Goal: Task Accomplishment & Management: Use online tool/utility

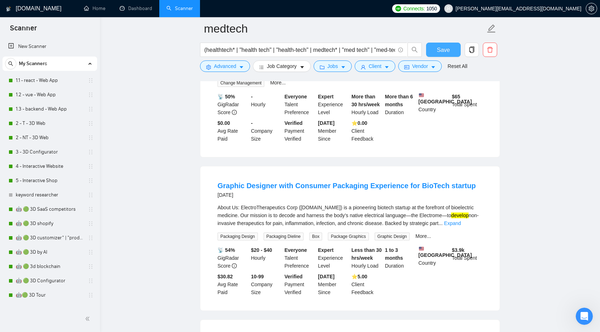
scroll to position [2819, 0]
click at [135, 11] on link "Dashboard" at bounding box center [136, 8] width 33 height 6
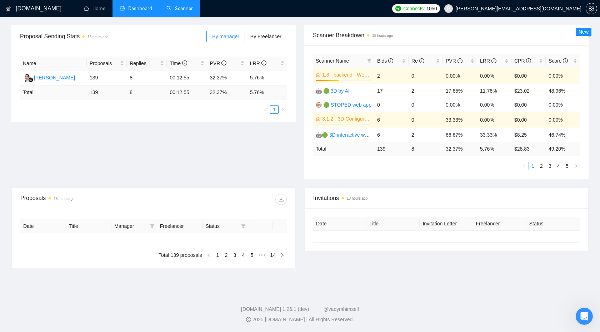
type input "[DATE]"
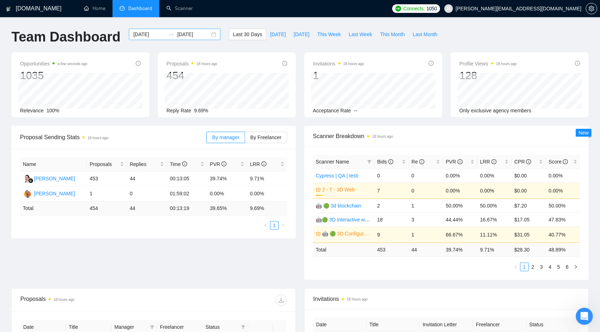
click at [147, 34] on input "[DATE]" at bounding box center [149, 34] width 33 height 8
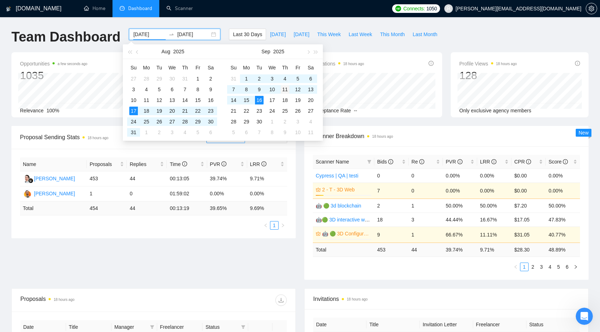
type input "[DATE]"
click at [282, 90] on div "11" at bounding box center [285, 89] width 9 height 9
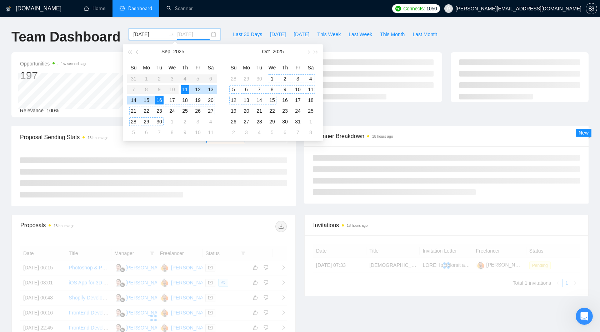
type input "[DATE]"
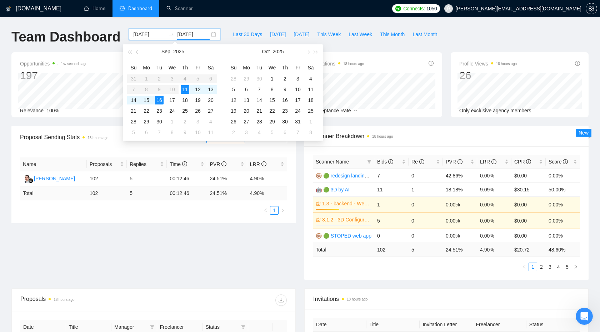
click at [262, 248] on div "Proposal Sending Stats 18 hours ago By manager By Freelancer Name Proposals Rep…" at bounding box center [300, 207] width 586 height 162
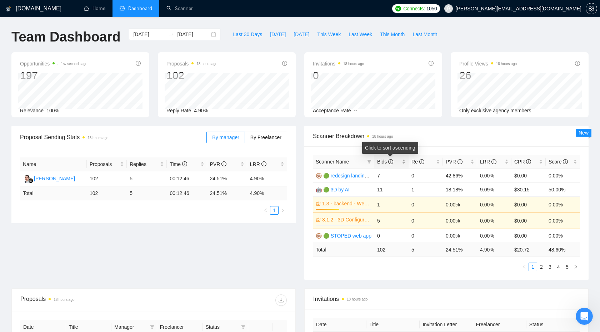
click at [396, 162] on span "Bids" at bounding box center [388, 162] width 23 height 8
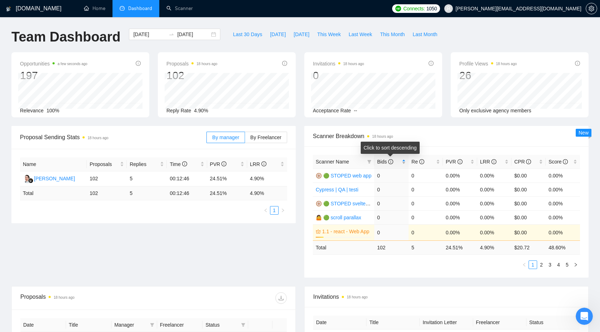
click at [396, 162] on span "Bids" at bounding box center [388, 162] width 23 height 8
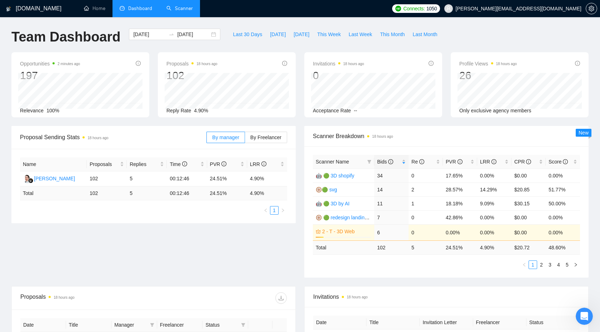
click at [168, 6] on link "Scanner" at bounding box center [180, 8] width 26 height 6
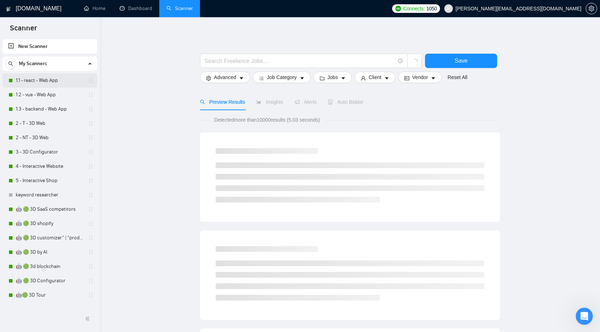
click at [44, 85] on link "1.1 - react - Web App" at bounding box center [50, 80] width 68 height 14
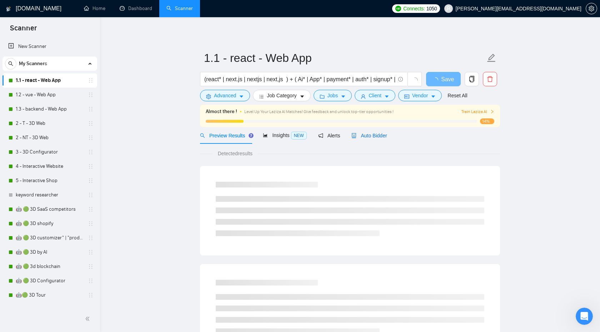
click at [374, 134] on span "Auto Bidder" at bounding box center [369, 136] width 35 height 6
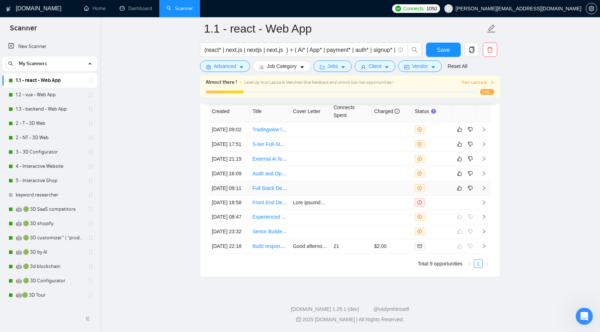
scroll to position [1895, 0]
click at [63, 91] on link "1.2 - vue - Web App" at bounding box center [50, 95] width 68 height 14
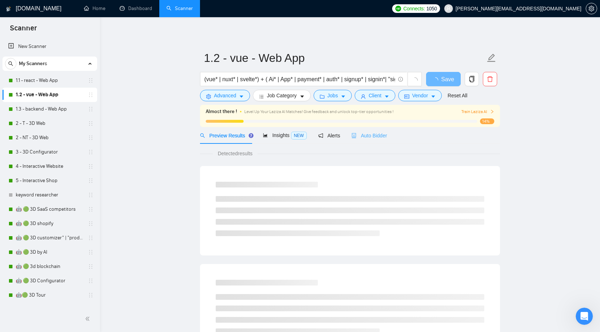
click at [378, 142] on div "Auto Bidder" at bounding box center [369, 135] width 35 height 17
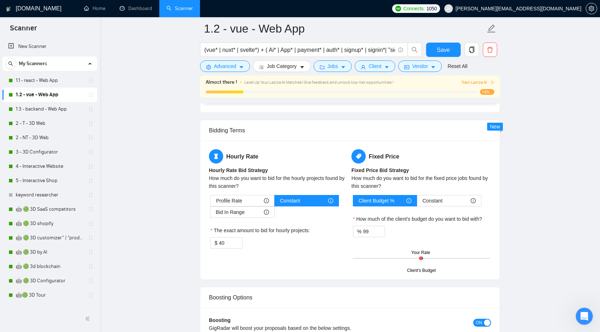
scroll to position [1750, 0]
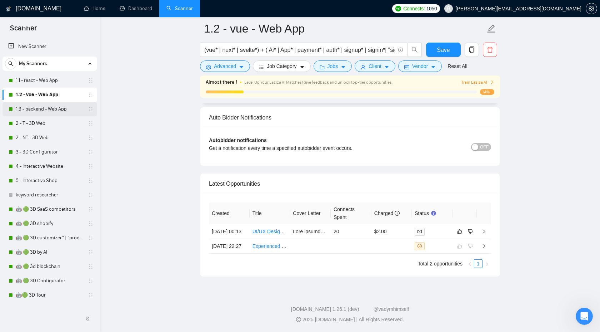
click at [57, 110] on link "1.3 - backend - Web App" at bounding box center [50, 109] width 68 height 14
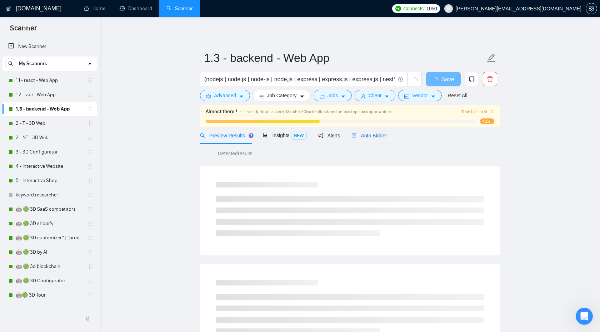
click at [376, 138] on span "Auto Bidder" at bounding box center [369, 136] width 35 height 6
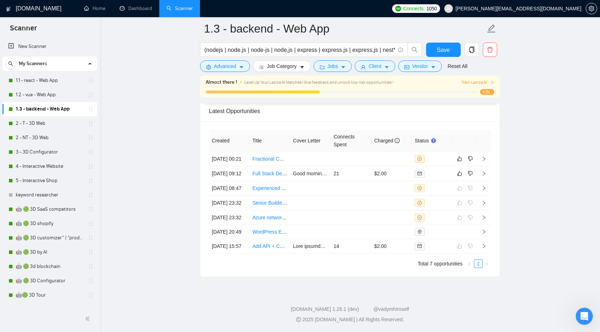
scroll to position [1853, 0]
click at [42, 120] on link "2 - T - 3D Web" at bounding box center [50, 123] width 68 height 14
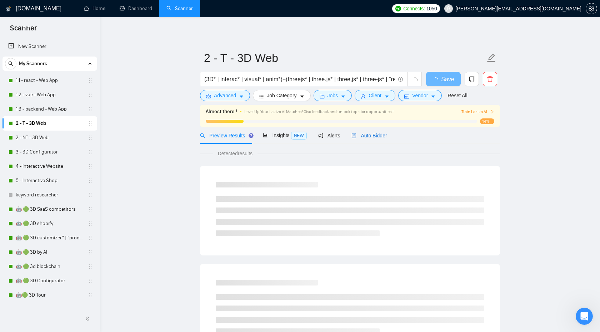
click at [363, 133] on span "Auto Bidder" at bounding box center [369, 136] width 35 height 6
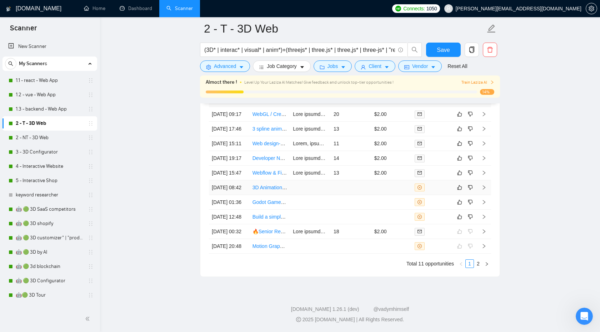
scroll to position [1936, 0]
click at [32, 77] on link "1.1 - react - Web App" at bounding box center [50, 80] width 68 height 14
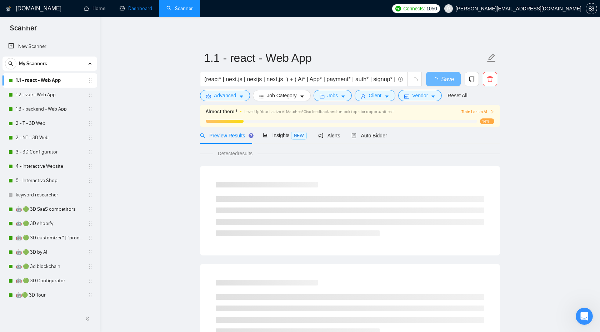
click at [144, 5] on link "Dashboard" at bounding box center [136, 8] width 33 height 6
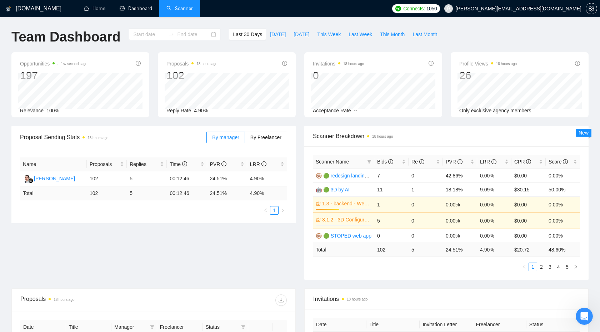
type input "[DATE]"
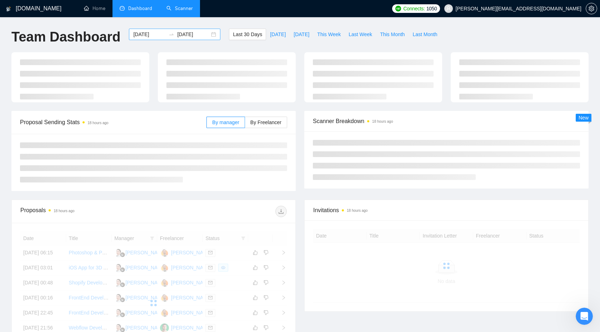
click at [153, 35] on input "[DATE]" at bounding box center [149, 34] width 33 height 8
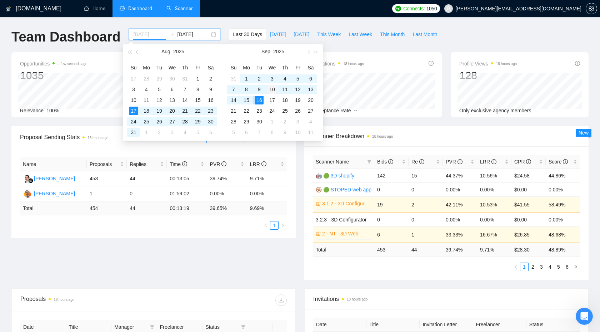
type input "[DATE]"
click at [275, 85] on div "10" at bounding box center [272, 89] width 9 height 9
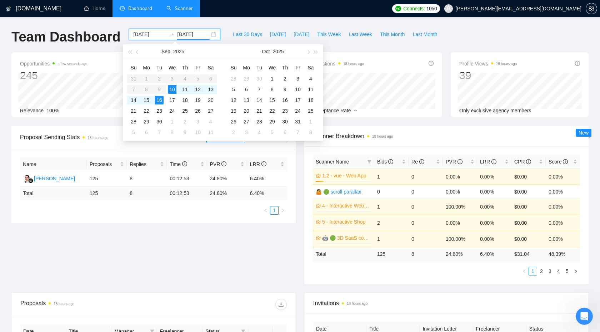
click at [232, 258] on div "Proposal Sending Stats 18 hours ago By manager By Freelancer Name Proposals Rep…" at bounding box center [300, 209] width 586 height 167
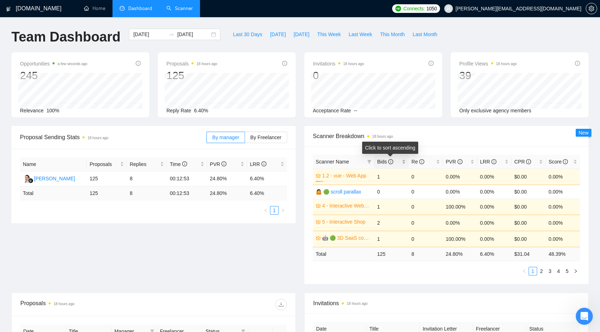
click at [390, 165] on div "Bids" at bounding box center [391, 162] width 29 height 8
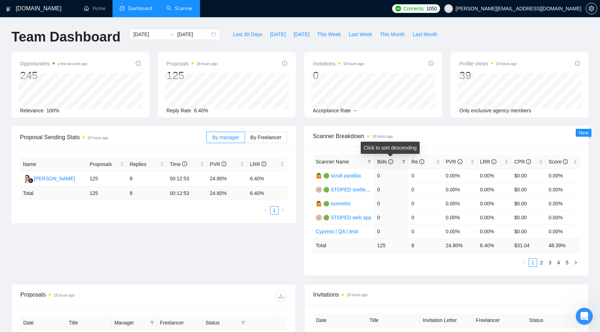
click at [399, 165] on span "Bids" at bounding box center [388, 162] width 23 height 8
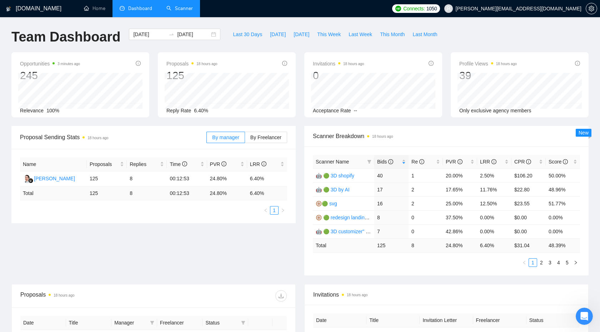
click at [180, 7] on link "Scanner" at bounding box center [180, 8] width 26 height 6
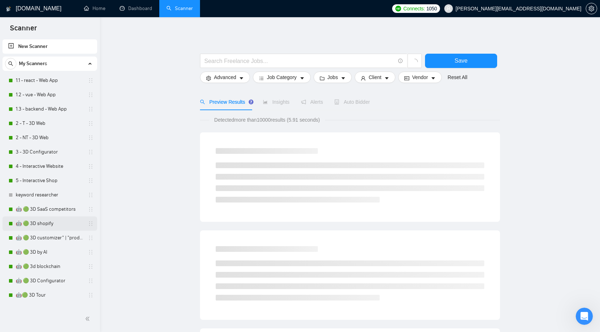
click at [48, 223] on link "🤖 🟢 3D shopify" at bounding box center [50, 223] width 68 height 14
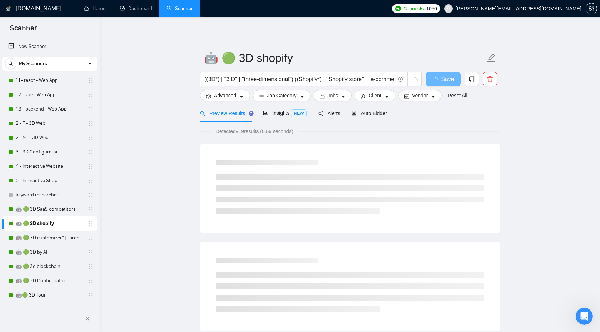
scroll to position [0, 23]
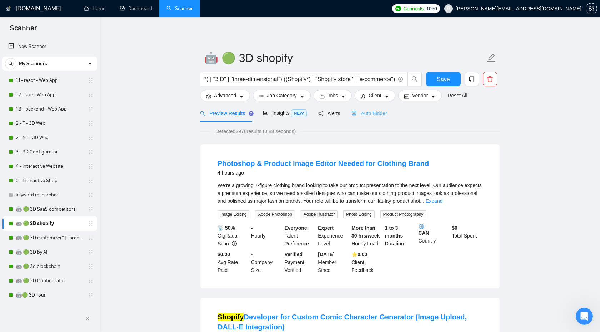
click at [361, 105] on div "Auto Bidder" at bounding box center [369, 113] width 35 height 17
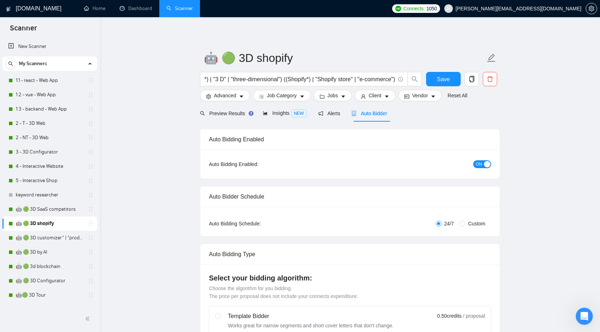
checkbox input "true"
click at [237, 110] on span "Preview Results" at bounding box center [225, 113] width 51 height 6
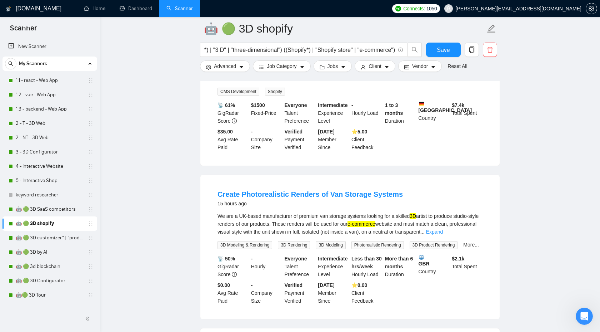
scroll to position [293, 0]
click at [443, 229] on link "Expand" at bounding box center [434, 231] width 17 height 6
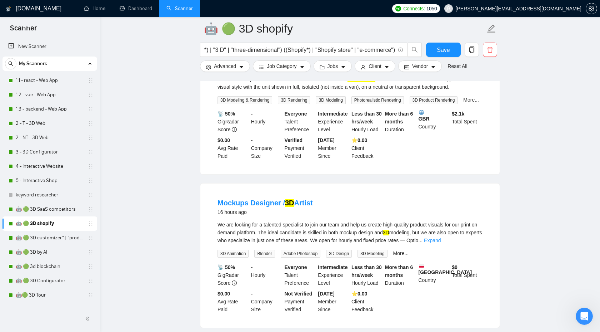
scroll to position [439, 0]
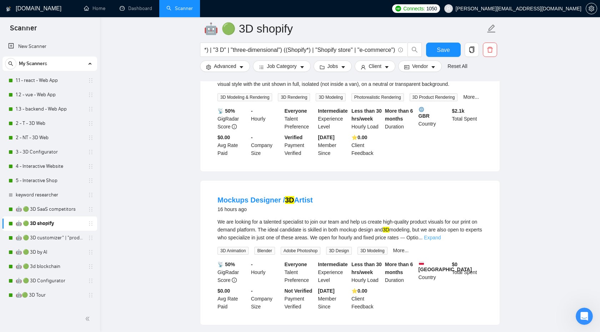
click at [441, 240] on link "Expand" at bounding box center [432, 237] width 17 height 6
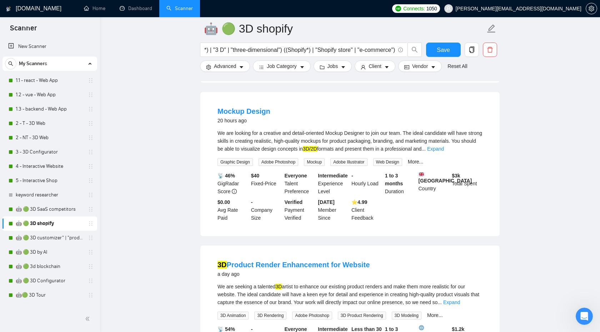
scroll to position [949, 0]
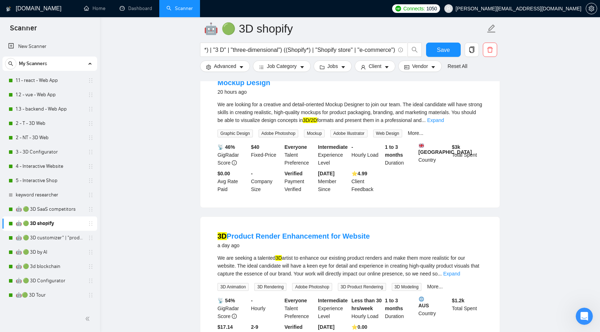
click at [475, 137] on div "We are looking for a creative and detail-oriented Mockup Designer to join our t…" at bounding box center [350, 118] width 265 height 37
click at [474, 124] on div "We are looking for a creative and detail-oriented Mockup Designer to join our t…" at bounding box center [350, 112] width 265 height 24
click at [444, 123] on link "Expand" at bounding box center [435, 120] width 17 height 6
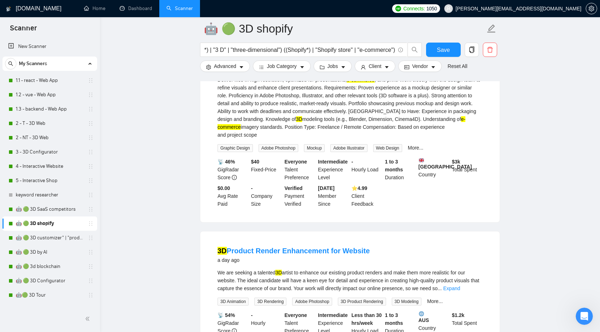
scroll to position [1187, 0]
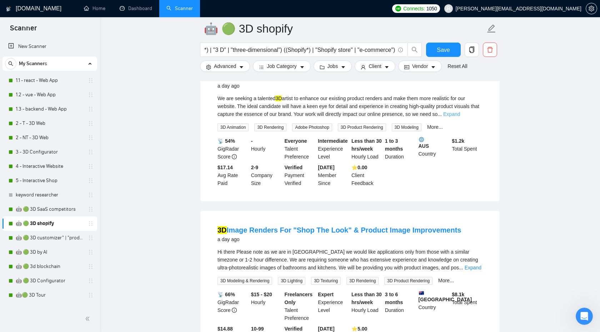
click at [460, 117] on link "Expand" at bounding box center [451, 114] width 17 height 6
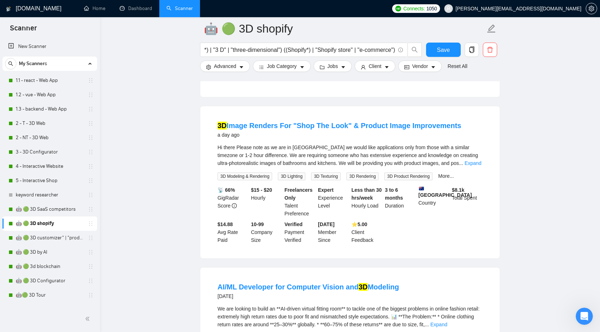
scroll to position [1310, 0]
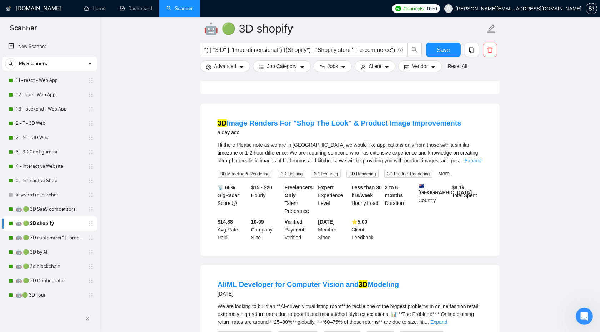
click at [472, 163] on link "Expand" at bounding box center [473, 161] width 17 height 6
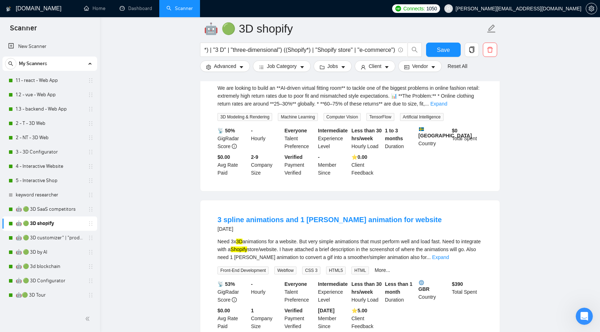
scroll to position [1656, 0]
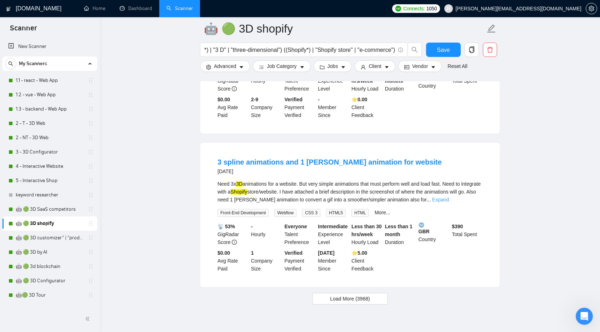
click at [449, 202] on link "Expand" at bounding box center [440, 200] width 17 height 6
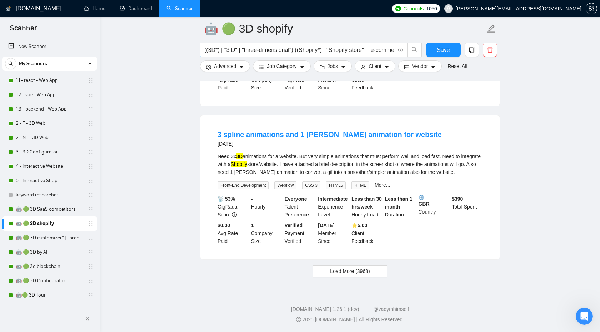
scroll to position [0, 23]
click at [366, 271] on span "Load More (3968)" at bounding box center [350, 271] width 40 height 8
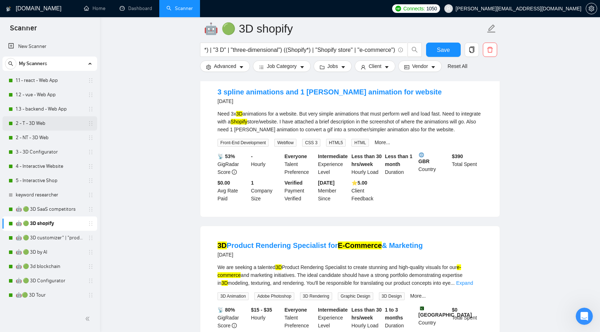
click at [69, 125] on link "2 - T - 3D Web" at bounding box center [50, 123] width 68 height 14
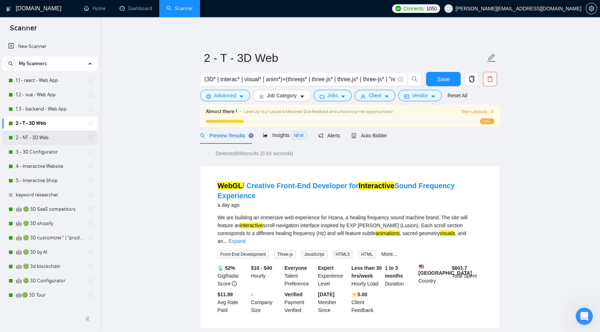
click at [45, 134] on link "2 - NT - 3D Web" at bounding box center [50, 137] width 68 height 14
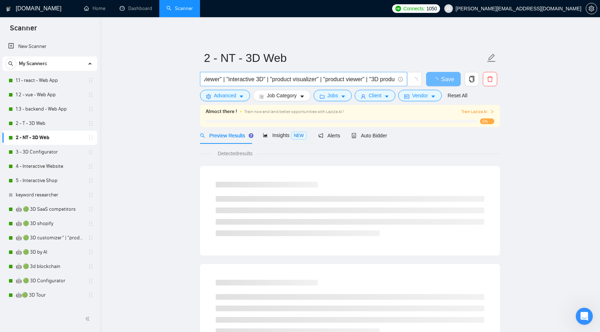
scroll to position [0, 17]
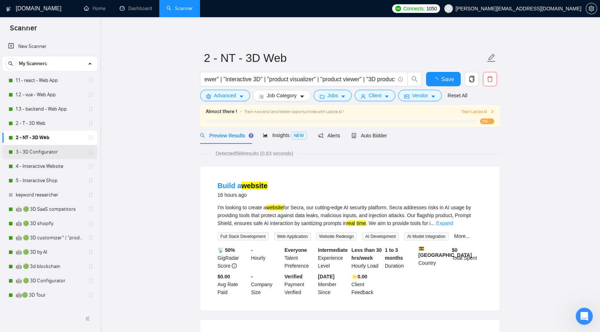
click at [54, 154] on link "3 - 3D Configurator" at bounding box center [50, 152] width 68 height 14
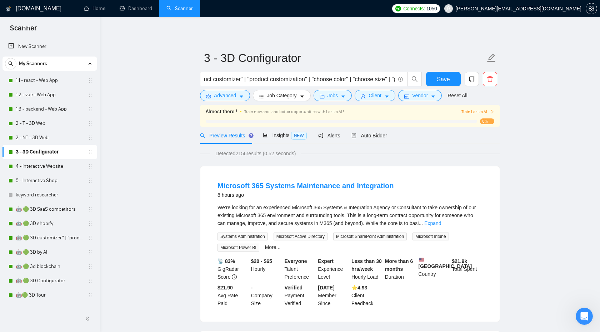
scroll to position [0, 487]
click at [52, 244] on link "🤖 🟢 3D customizer" | "product customizer"" at bounding box center [50, 237] width 68 height 14
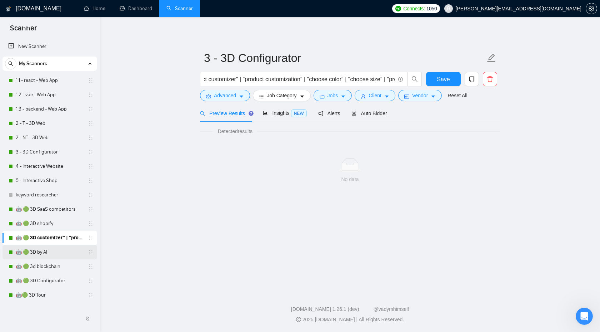
click at [50, 250] on link "🤖 🟢 3D by AI" at bounding box center [50, 252] width 68 height 14
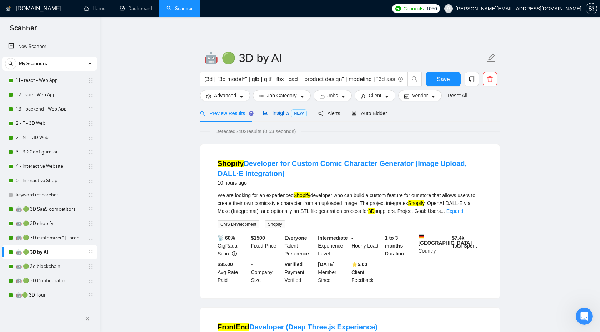
click at [282, 114] on span "Insights NEW" at bounding box center [285, 113] width 44 height 6
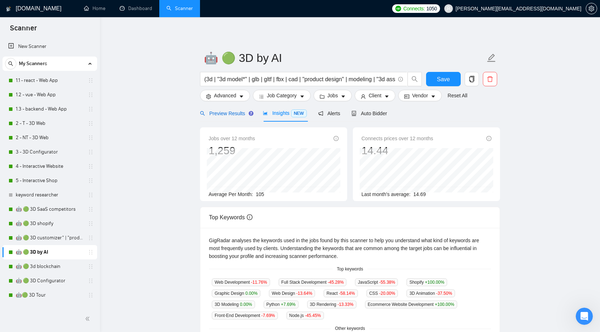
click at [237, 113] on span "Preview Results" at bounding box center [225, 113] width 51 height 6
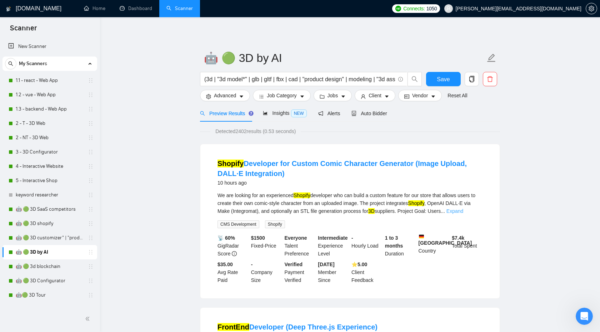
click at [463, 212] on link "Expand" at bounding box center [455, 211] width 17 height 6
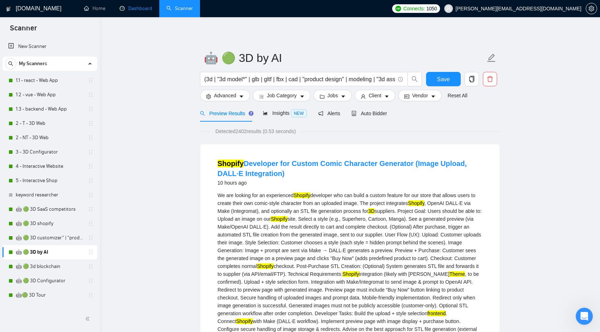
click at [135, 9] on link "Dashboard" at bounding box center [136, 8] width 33 height 6
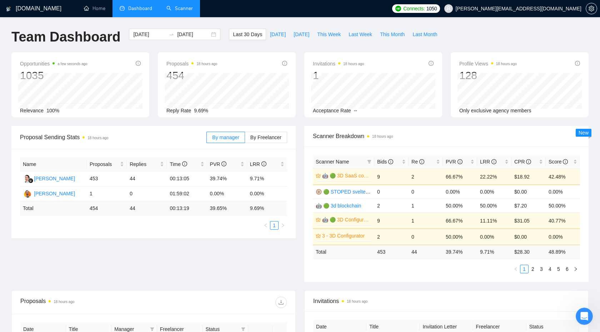
click at [179, 8] on link "Scanner" at bounding box center [180, 8] width 26 height 6
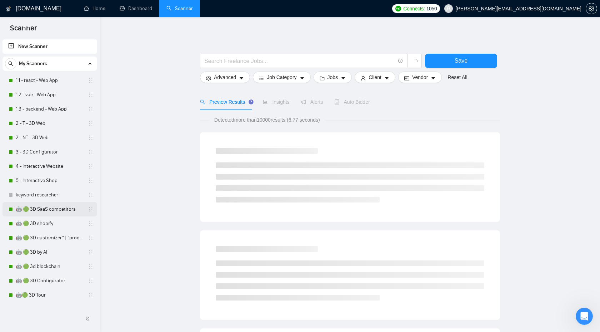
click at [49, 209] on link "🤖 🟢 3D SaaS competitors" at bounding box center [50, 209] width 68 height 14
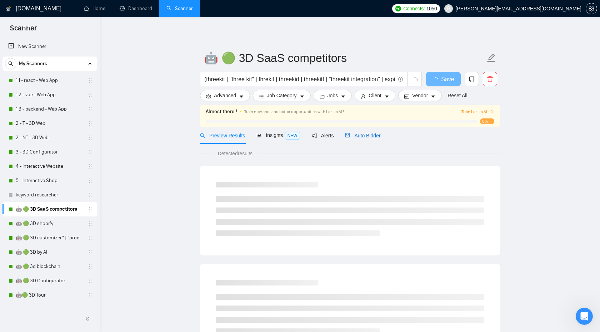
click at [357, 133] on span "Auto Bidder" at bounding box center [362, 136] width 35 height 6
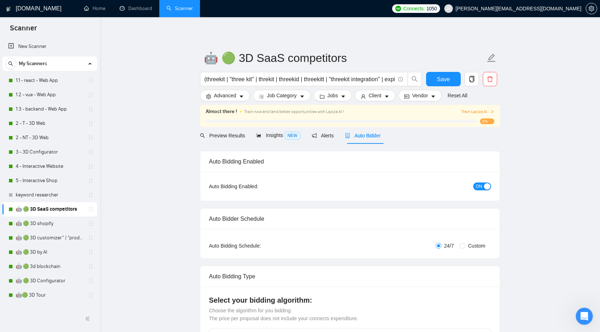
checkbox input "true"
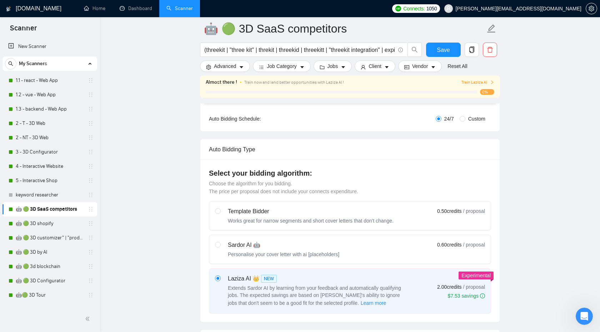
scroll to position [131, 0]
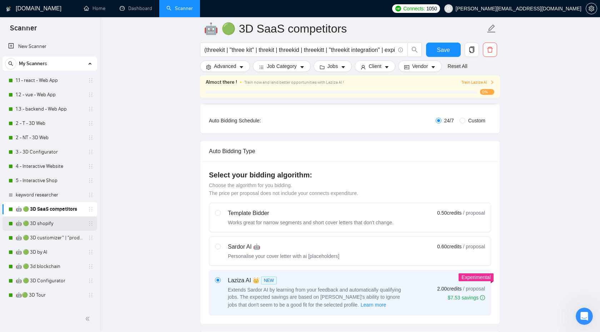
click at [45, 224] on link "🤖 🟢 3D shopify" at bounding box center [50, 223] width 68 height 14
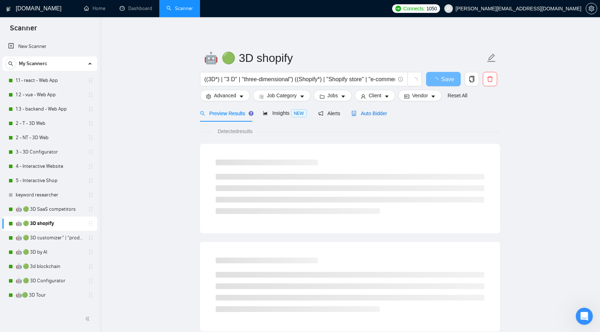
click at [369, 116] on div "Auto Bidder" at bounding box center [369, 113] width 35 height 8
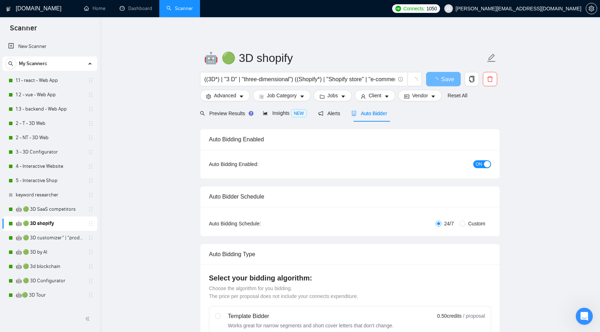
checkbox input "true"
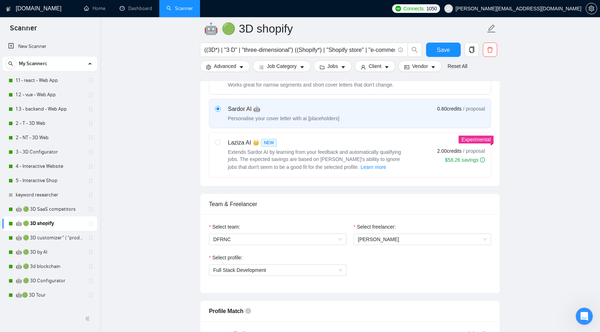
scroll to position [237, 0]
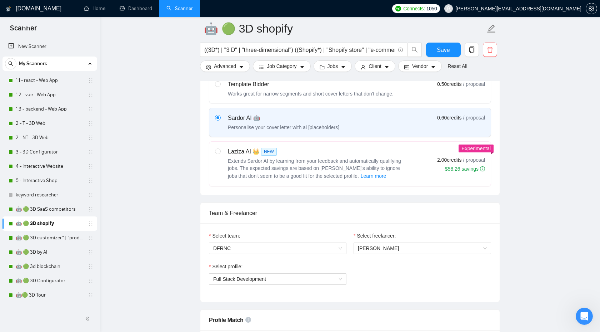
click at [224, 159] on div "Laziza AI 👑 NEW Extends Sardor AI by learning from your feedback and automatica…" at bounding box center [311, 163] width 192 height 33
click at [220, 153] on input "radio" at bounding box center [217, 150] width 5 height 5
radio input "true"
radio input "false"
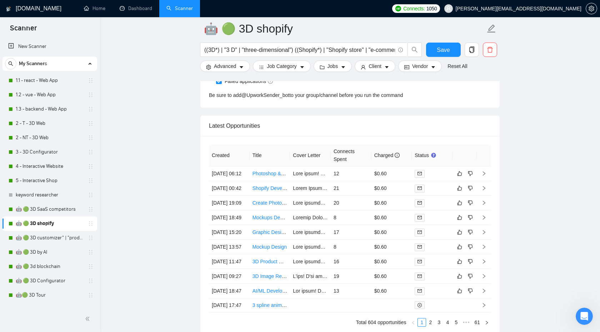
scroll to position [1987, 0]
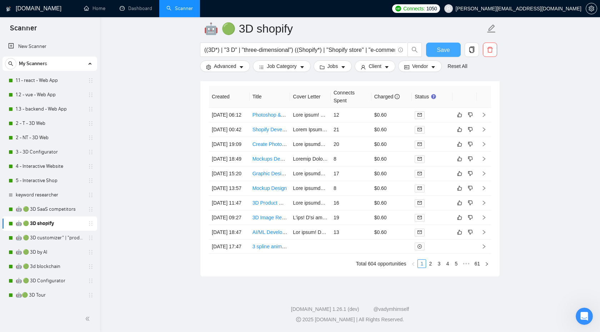
click at [441, 50] on span "Save" at bounding box center [443, 49] width 13 height 9
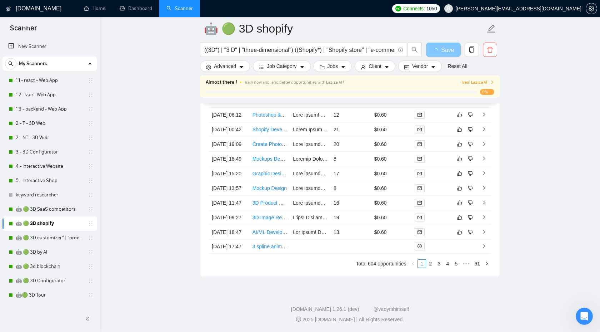
scroll to position [1896, 0]
checkbox input "true"
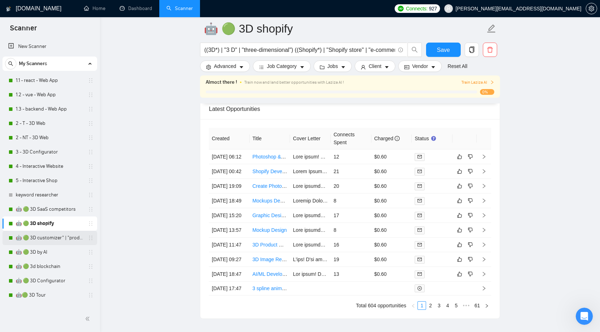
click at [54, 233] on link "🤖 🟢 3D customizer" | "product customizer"" at bounding box center [50, 237] width 68 height 14
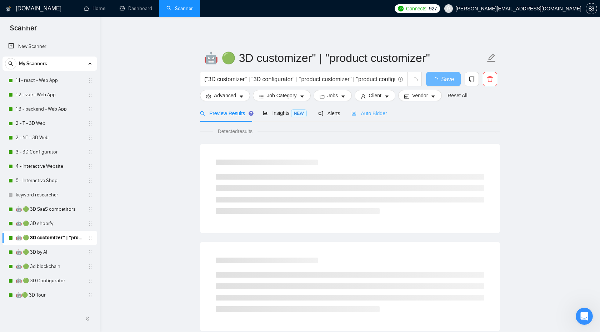
click at [379, 118] on div "Auto Bidder" at bounding box center [369, 113] width 35 height 17
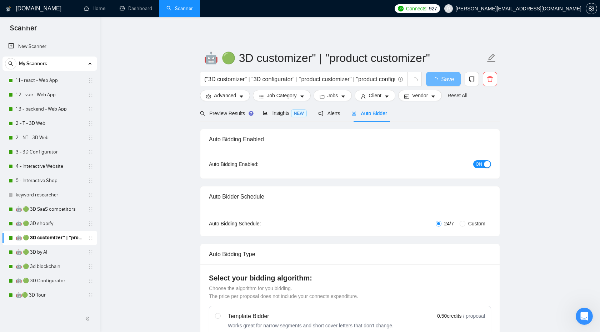
checkbox input "true"
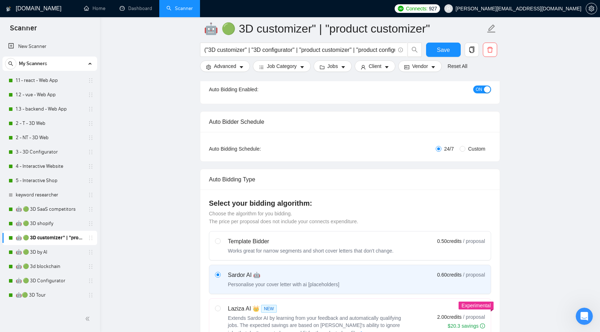
scroll to position [90, 0]
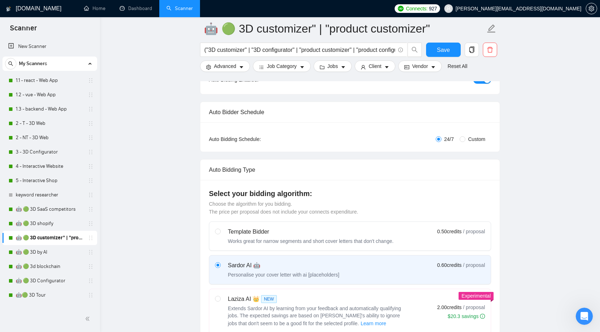
click at [397, 300] on div "Laziza AI 👑 NEW" at bounding box center [317, 298] width 179 height 9
click at [220, 300] on input "radio" at bounding box center [217, 298] width 5 height 5
radio input "true"
radio input "false"
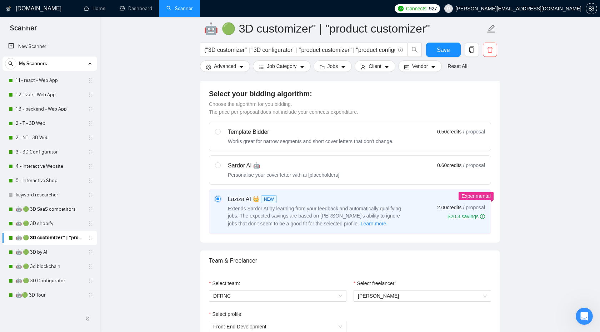
scroll to position [193, 0]
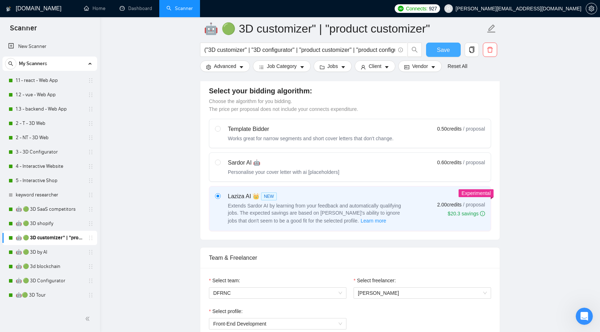
click at [436, 52] on button "Save" at bounding box center [443, 50] width 35 height 14
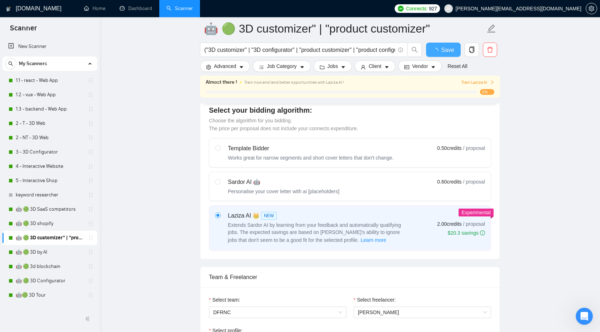
checkbox input "true"
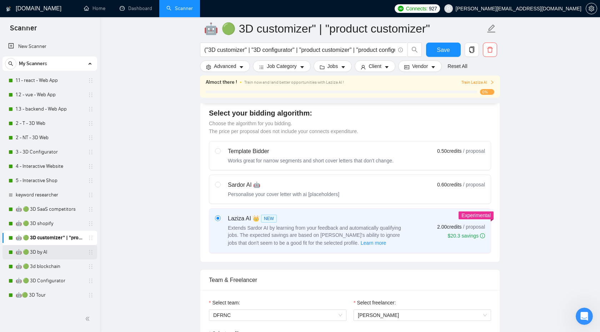
click at [44, 250] on link "🤖 🟢 3D by AI" at bounding box center [50, 252] width 68 height 14
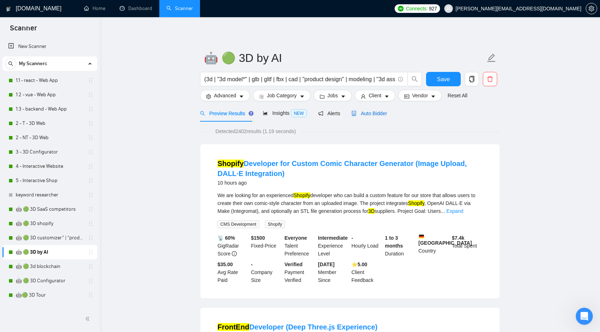
click at [383, 111] on span "Auto Bidder" at bounding box center [369, 113] width 35 height 6
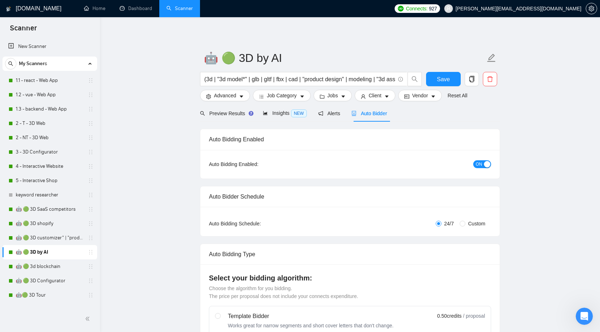
checkbox input "true"
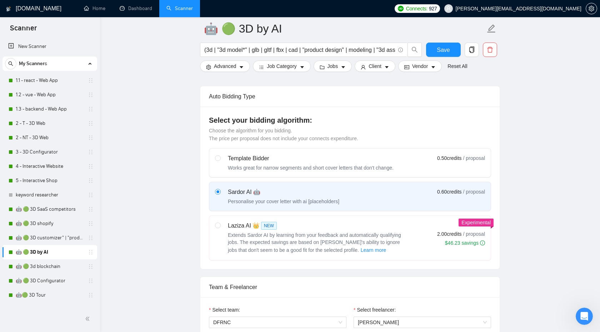
scroll to position [182, 0]
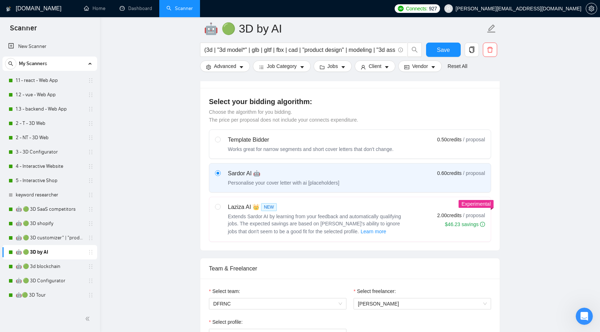
click at [382, 194] on div "Template Bidder Works great for narrow segments and short cover letters that do…" at bounding box center [350, 185] width 282 height 112
click at [376, 222] on span "Extends Sardor AI by learning from your feedback and automatically qualifying j…" at bounding box center [314, 223] width 173 height 21
click at [220, 209] on input "radio" at bounding box center [217, 206] width 5 height 5
radio input "true"
radio input "false"
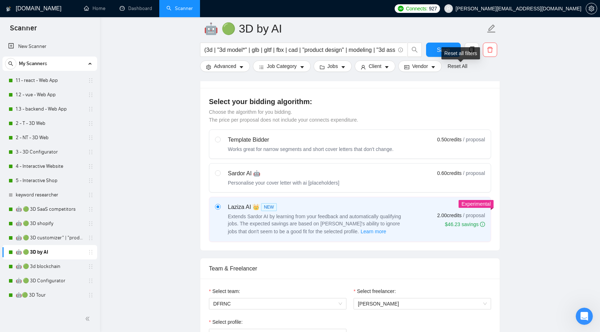
click at [450, 57] on div "Reset all filters" at bounding box center [461, 53] width 39 height 12
click at [442, 47] on div "Reset all filters" at bounding box center [461, 53] width 39 height 12
click at [437, 45] on span "Save" at bounding box center [443, 49] width 13 height 9
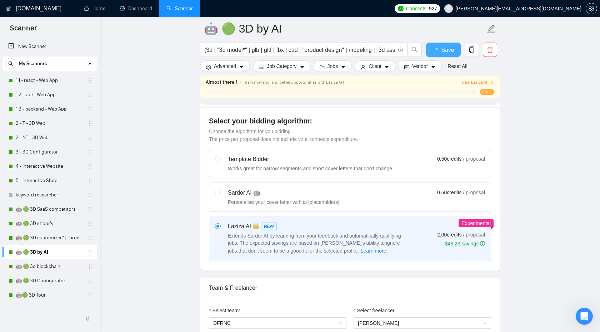
checkbox input "true"
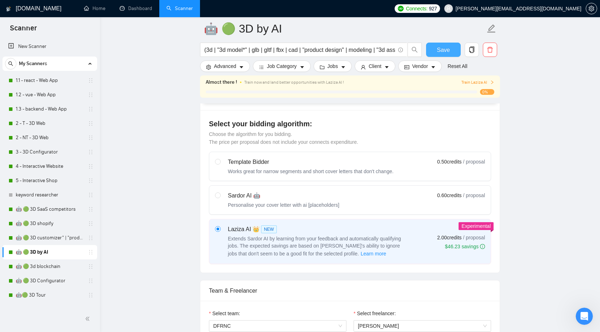
click at [437, 45] on span "Save" at bounding box center [443, 49] width 13 height 9
click at [40, 270] on link "🤖 🟢 3d blockchain" at bounding box center [50, 266] width 68 height 14
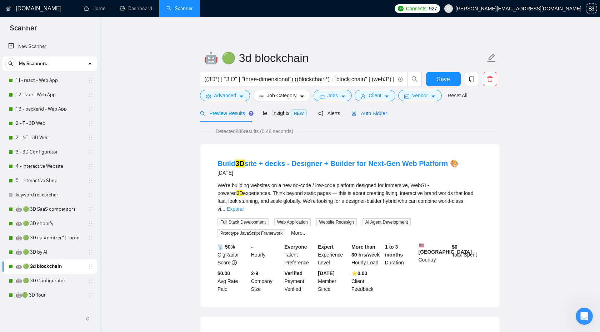
click at [378, 112] on span "Auto Bidder" at bounding box center [369, 113] width 35 height 6
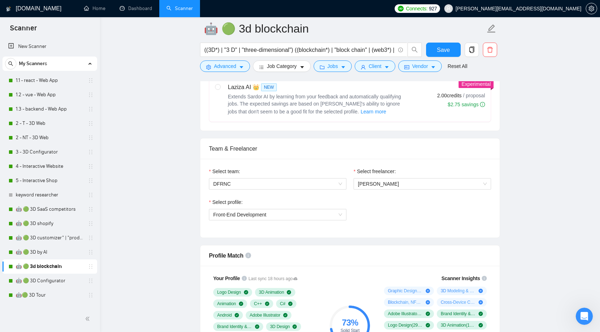
scroll to position [277, 0]
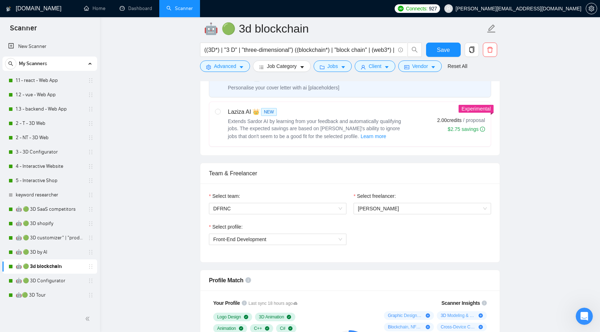
click at [356, 123] on span "Extends Sardor AI by learning from your feedback and automatically qualifying j…" at bounding box center [314, 128] width 173 height 21
click at [220, 114] on input "radio" at bounding box center [217, 111] width 5 height 5
radio input "true"
radio input "false"
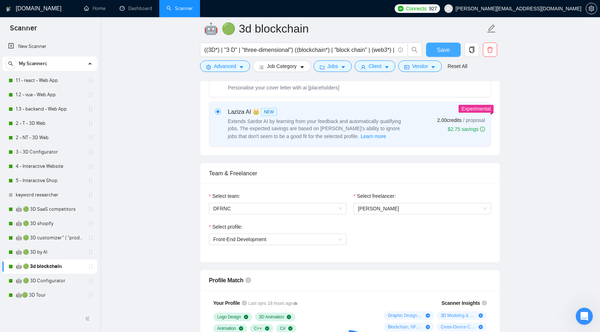
click at [444, 54] on span "Save" at bounding box center [443, 49] width 13 height 9
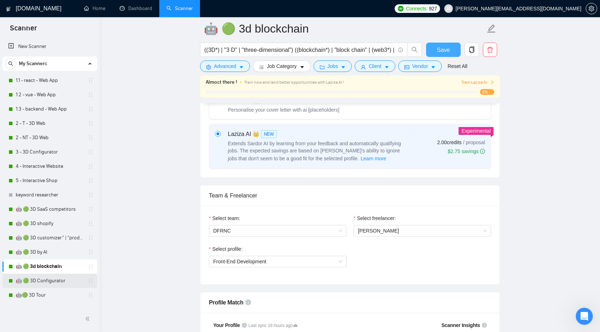
scroll to position [152, 0]
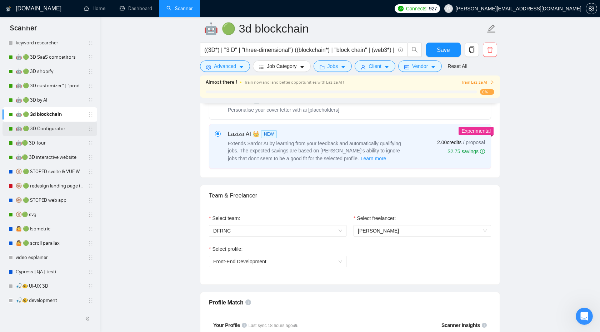
click at [57, 127] on link "🤖 🟢 3D Configurator" at bounding box center [50, 128] width 68 height 14
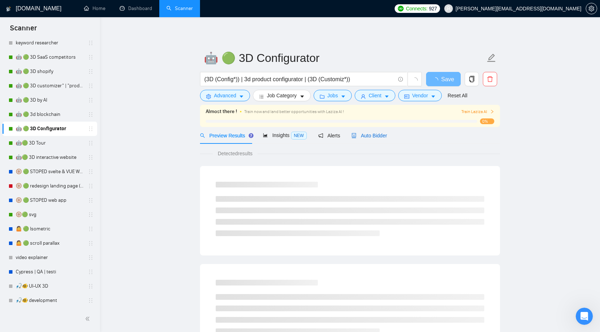
click at [376, 137] on span "Auto Bidder" at bounding box center [369, 136] width 35 height 6
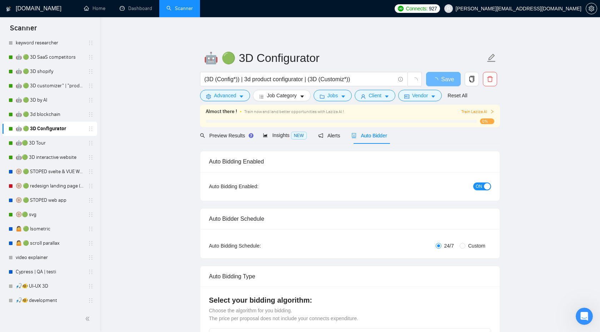
checkbox input "true"
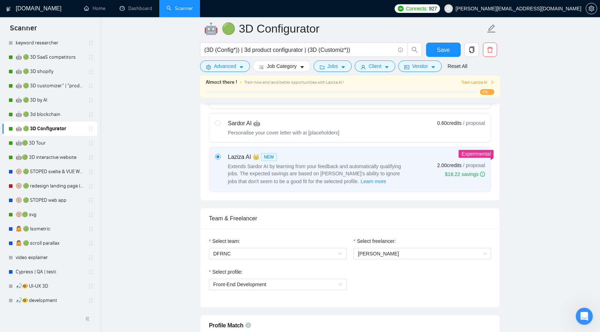
scroll to position [225, 0]
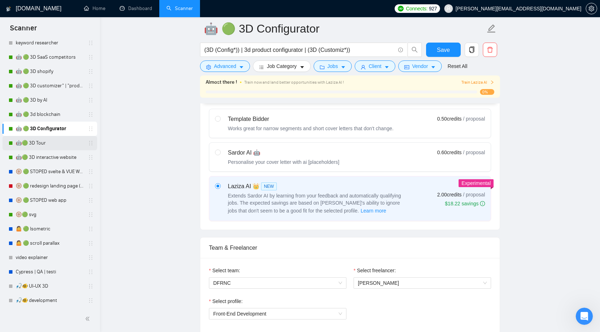
click at [48, 145] on link "🤖🟢 3D Tour" at bounding box center [50, 143] width 68 height 14
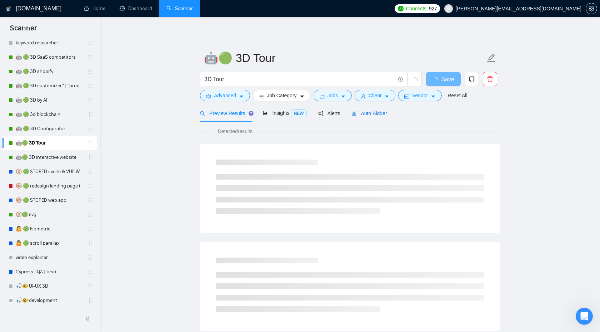
click at [369, 115] on span "Auto Bidder" at bounding box center [369, 113] width 35 height 6
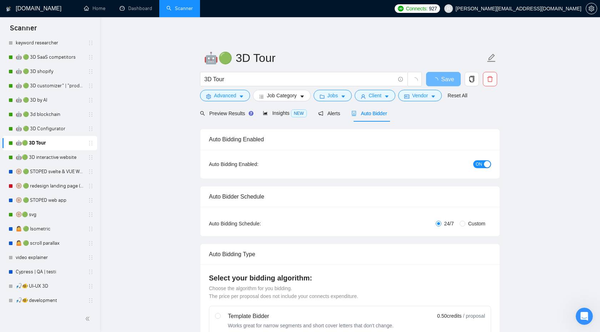
checkbox input "true"
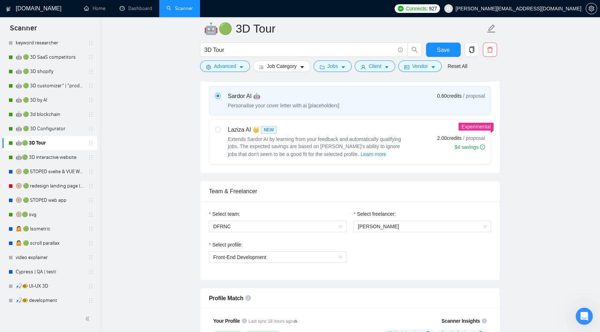
scroll to position [254, 0]
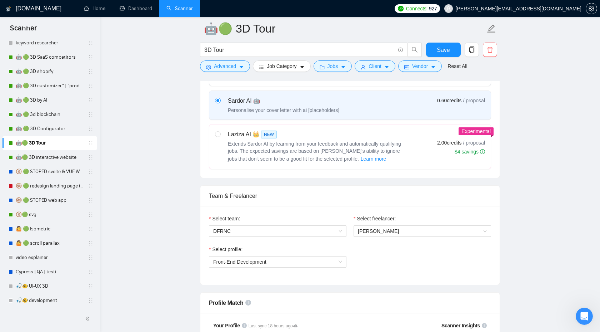
click at [378, 131] on div "Laziza AI 👑 NEW" at bounding box center [317, 134] width 179 height 9
click at [220, 131] on input "radio" at bounding box center [217, 133] width 5 height 5
radio input "true"
radio input "false"
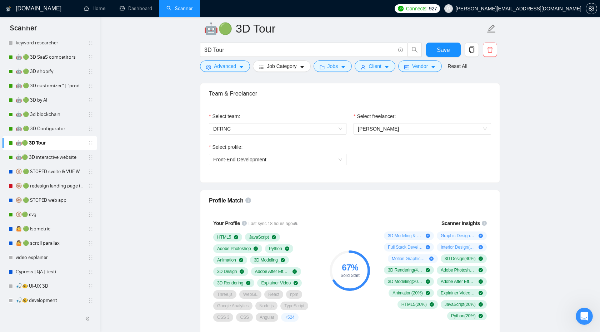
scroll to position [362, 0]
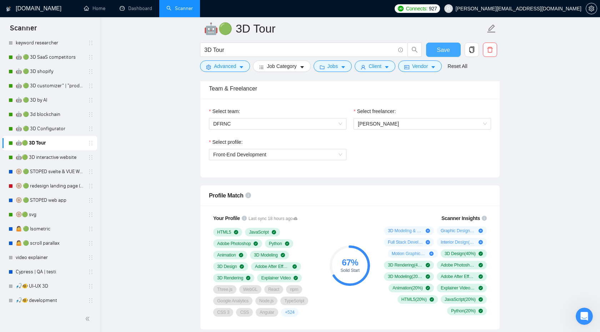
click at [442, 49] on span "Save" at bounding box center [443, 49] width 13 height 9
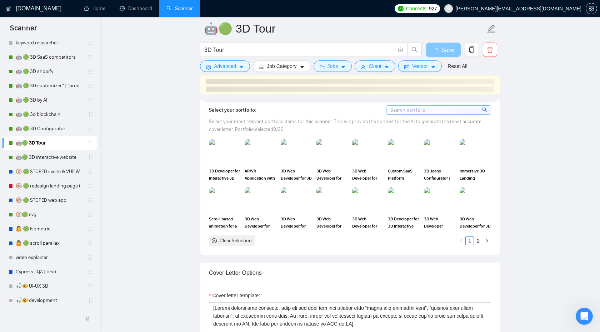
scroll to position [746, 0]
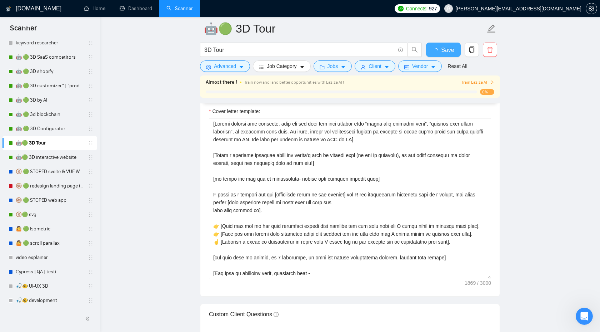
checkbox input "true"
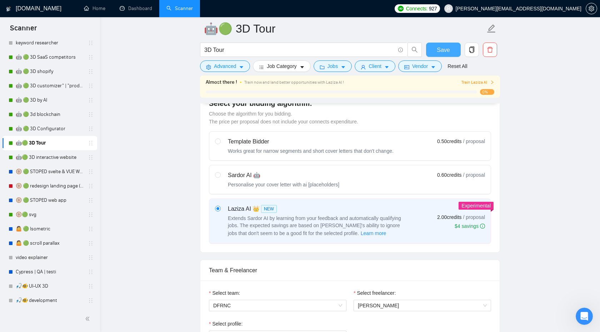
scroll to position [0, 0]
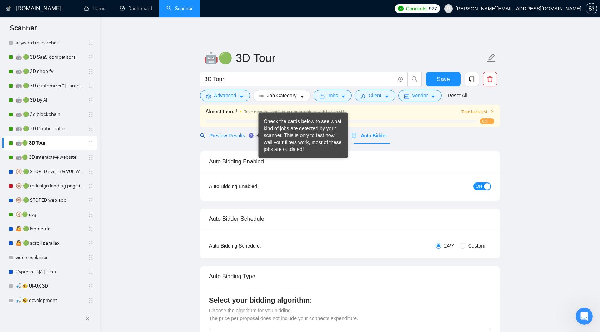
click at [232, 133] on span "Preview Results" at bounding box center [225, 136] width 51 height 6
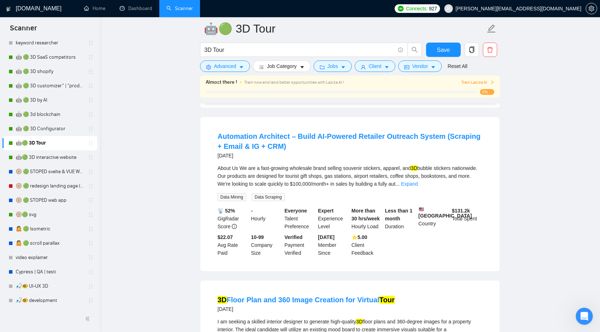
scroll to position [224, 0]
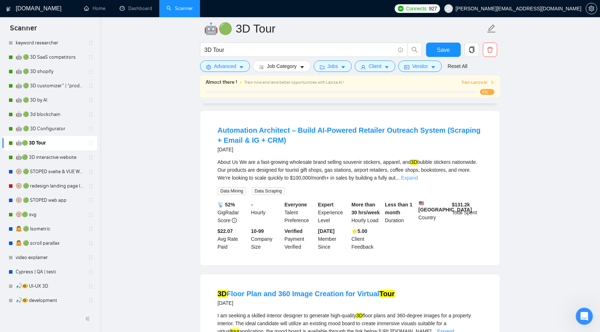
click at [418, 180] on link "Expand" at bounding box center [409, 178] width 17 height 6
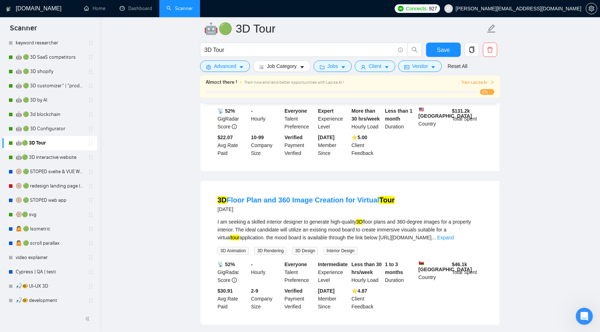
scroll to position [488, 0]
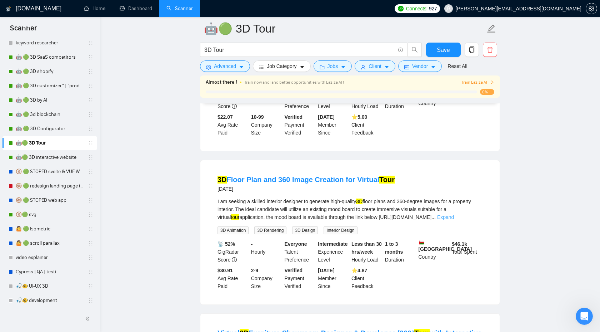
click at [454, 220] on link "Expand" at bounding box center [445, 217] width 17 height 6
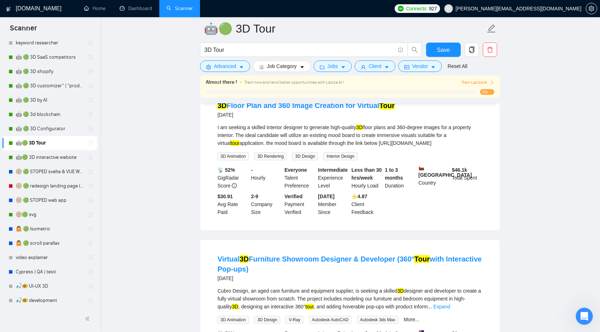
scroll to position [655, 0]
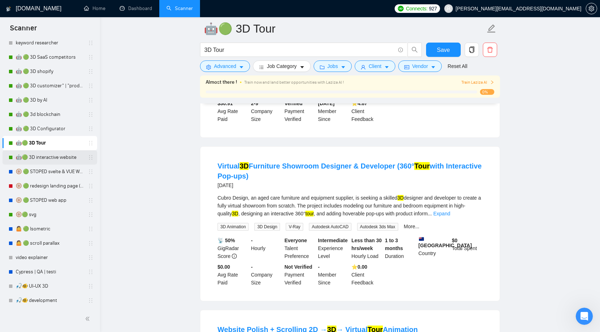
click at [53, 159] on link "🤖🟢 3D interactive website" at bounding box center [50, 157] width 68 height 14
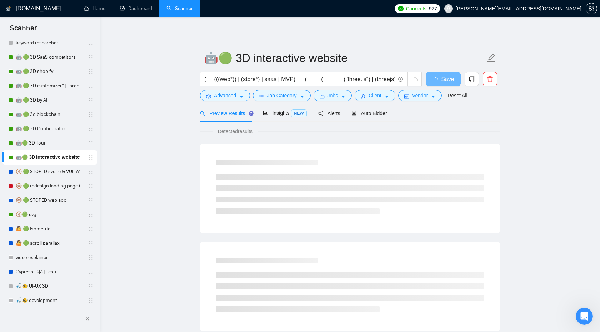
click at [398, 112] on div "Preview Results Insights NEW Alerts Auto Bidder" at bounding box center [350, 113] width 300 height 17
click at [362, 117] on div "Auto Bidder" at bounding box center [369, 113] width 35 height 17
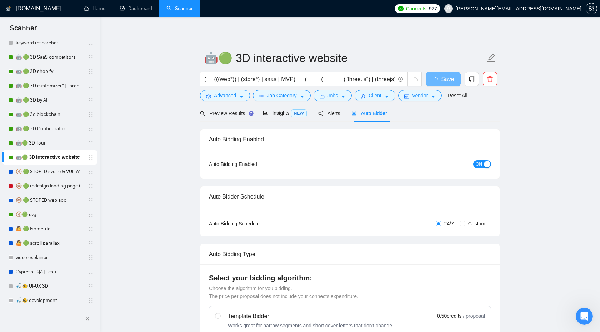
radio input "false"
radio input "true"
checkbox input "true"
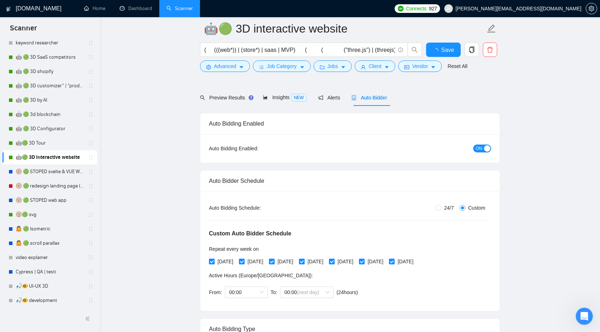
scroll to position [301, 0]
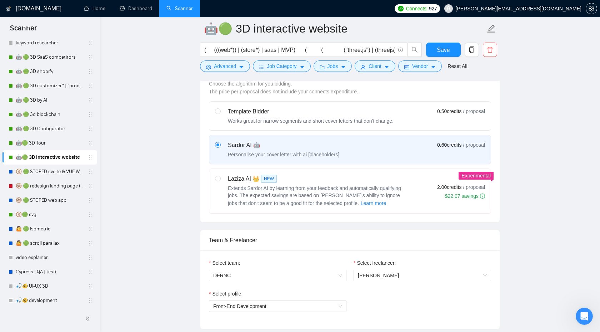
click at [382, 187] on span "Extends Sardor AI by learning from your feedback and automatically qualifying j…" at bounding box center [314, 195] width 173 height 21
click at [220, 180] on input "radio" at bounding box center [217, 177] width 5 height 5
radio input "true"
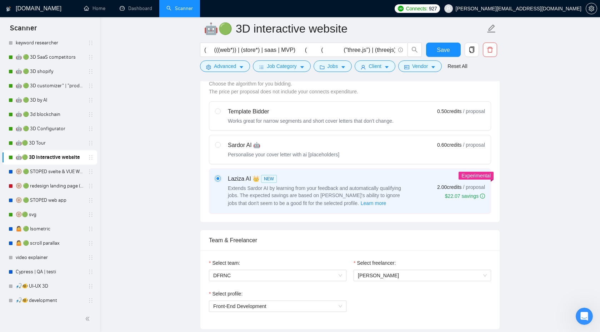
radio input "false"
click at [443, 55] on button "Save" at bounding box center [443, 50] width 35 height 14
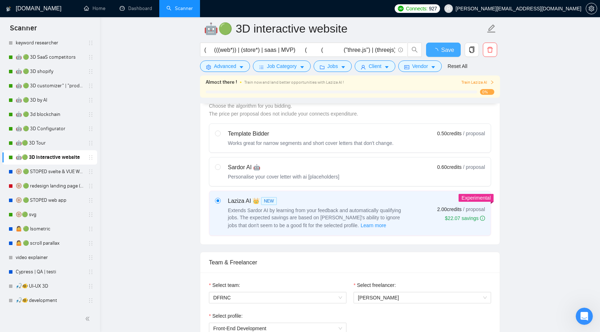
checkbox input "true"
click at [42, 213] on link "🛞🟢 svg" at bounding box center [50, 214] width 68 height 14
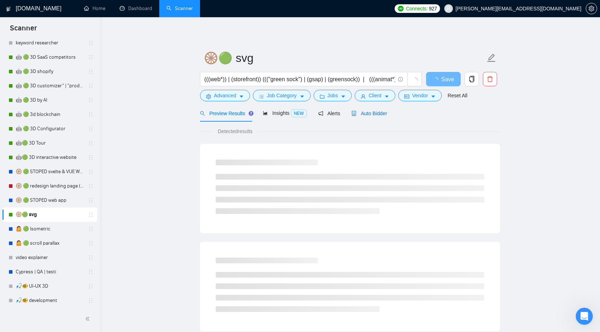
click at [377, 114] on span "Auto Bidder" at bounding box center [369, 113] width 35 height 6
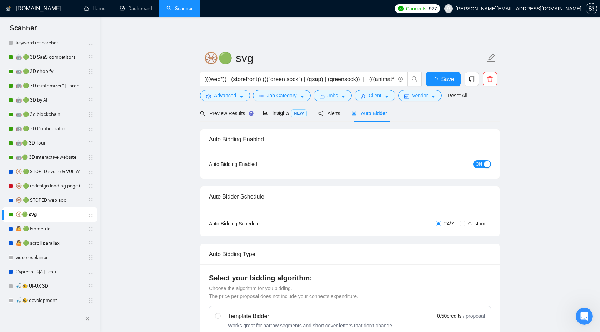
click at [377, 114] on span "Auto Bidder" at bounding box center [369, 113] width 35 height 6
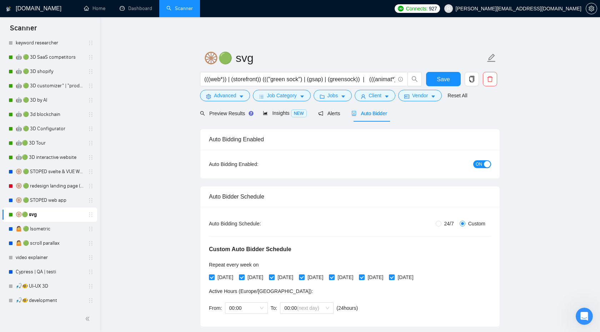
radio input "false"
radio input "true"
checkbox input "true"
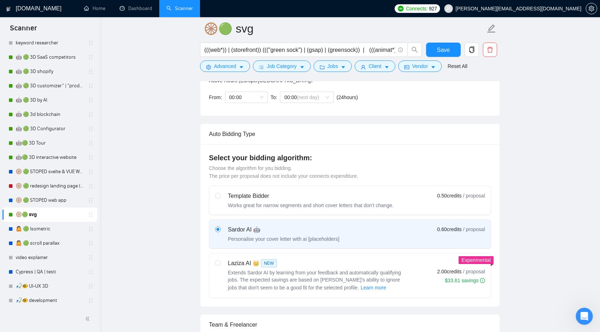
scroll to position [126, 0]
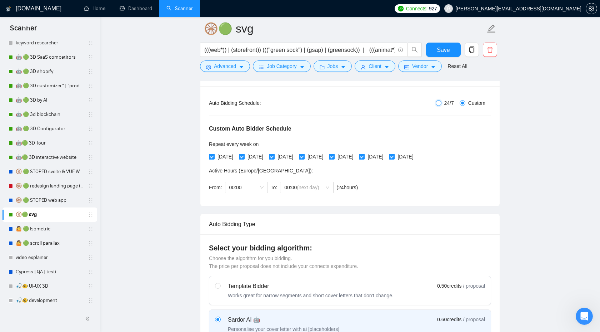
click at [439, 102] on input "24/7" at bounding box center [439, 103] width 6 height 6
radio input "true"
radio input "false"
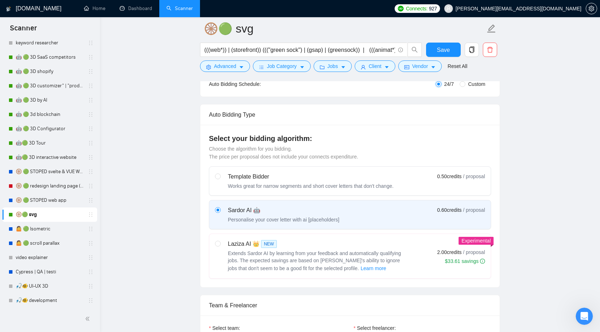
scroll to position [152, 0]
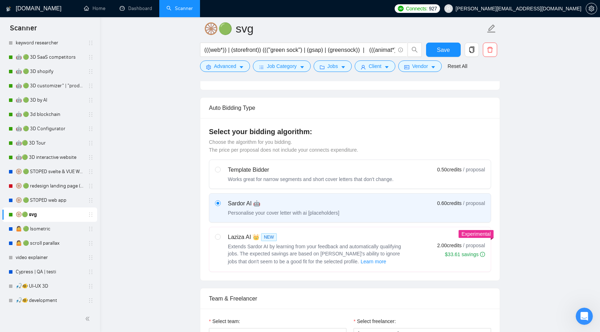
click at [377, 241] on div "Laziza AI 👑 NEW Extends Sardor AI by learning from your feedback and automatica…" at bounding box center [317, 249] width 179 height 33
click at [220, 239] on input "radio" at bounding box center [217, 236] width 5 height 5
radio input "true"
radio input "false"
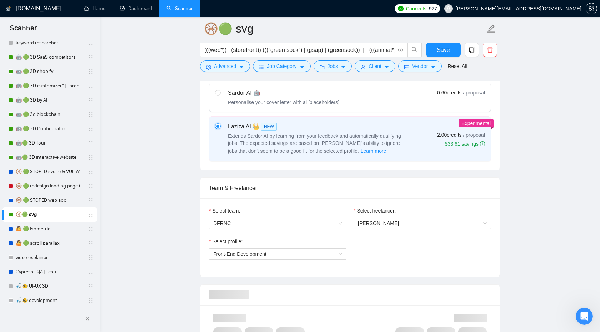
scroll to position [301, 0]
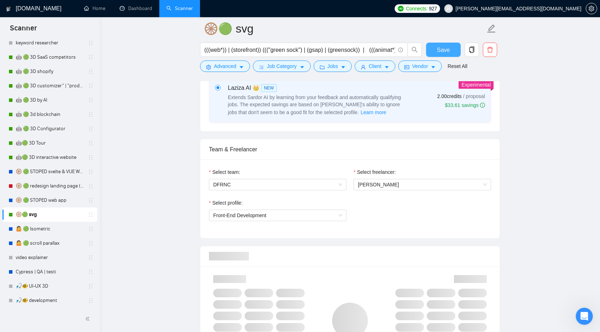
click at [442, 52] on span "Save" at bounding box center [443, 49] width 13 height 9
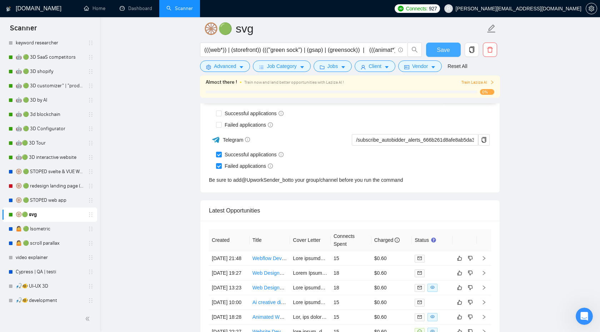
scroll to position [1782, 0]
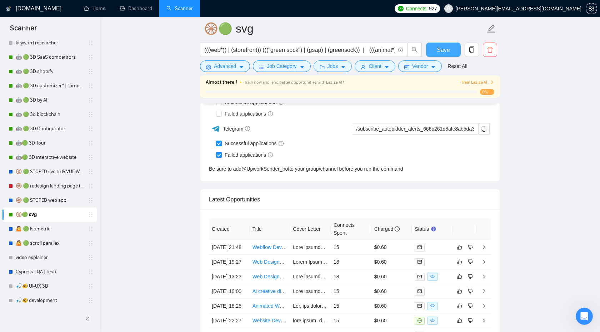
click at [443, 48] on span "Save" at bounding box center [443, 49] width 13 height 9
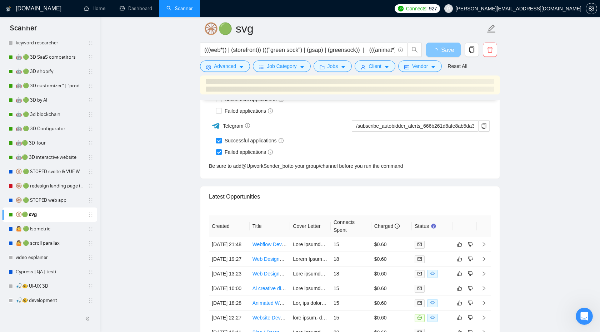
scroll to position [339, 0]
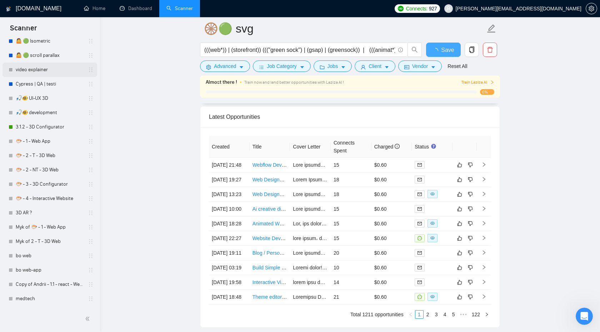
checkbox input "true"
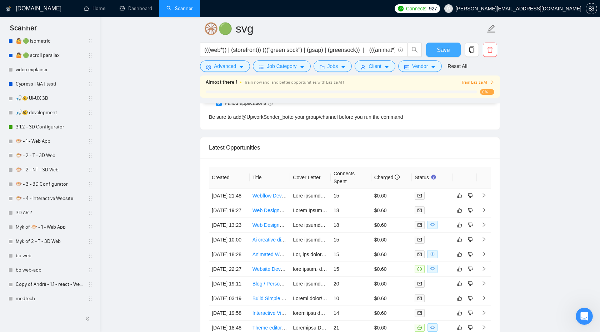
scroll to position [0, 0]
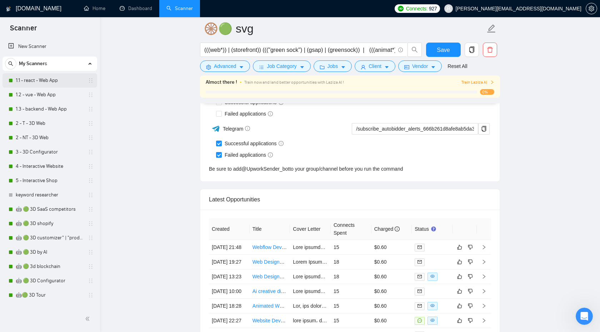
click at [48, 80] on link "1.1 - react - Web App" at bounding box center [50, 80] width 68 height 14
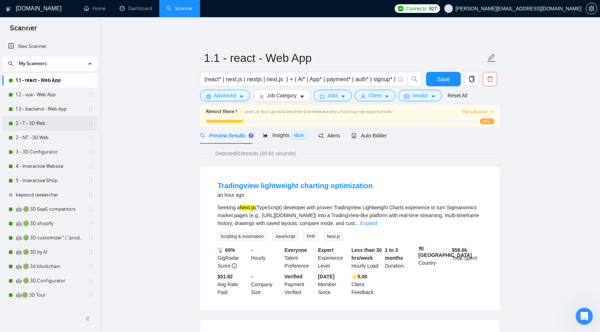
click at [46, 120] on link "2 - T - 3D Web" at bounding box center [50, 123] width 68 height 14
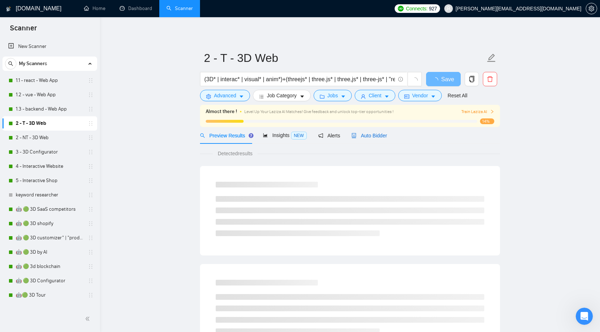
click at [371, 136] on span "Auto Bidder" at bounding box center [369, 136] width 35 height 6
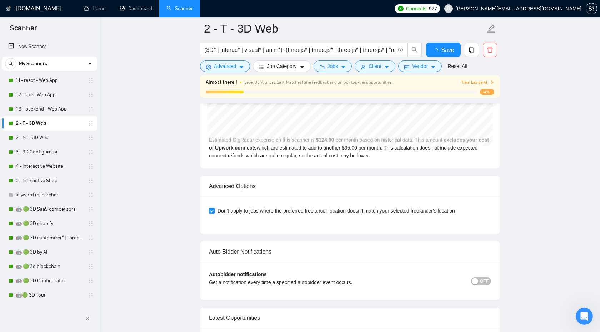
scroll to position [1936, 0]
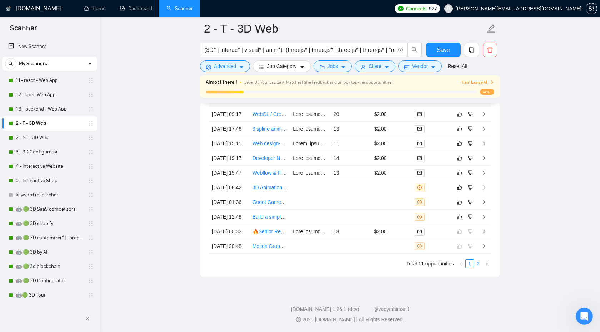
click at [479, 263] on link "2" at bounding box center [479, 263] width 8 height 8
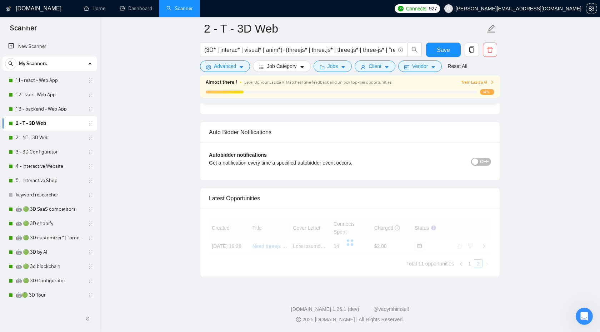
scroll to position [1740, 0]
click at [462, 264] on icon "left" at bounding box center [461, 264] width 4 height 4
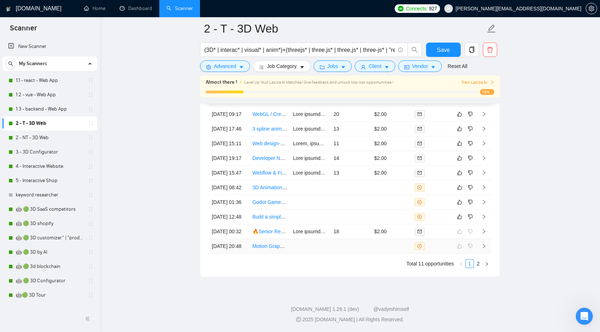
scroll to position [1936, 0]
click at [484, 214] on icon "right" at bounding box center [484, 216] width 5 height 5
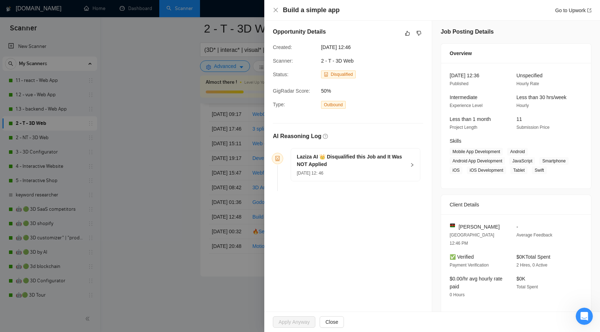
scroll to position [0, 0]
